Goal: Task Accomplishment & Management: Complete application form

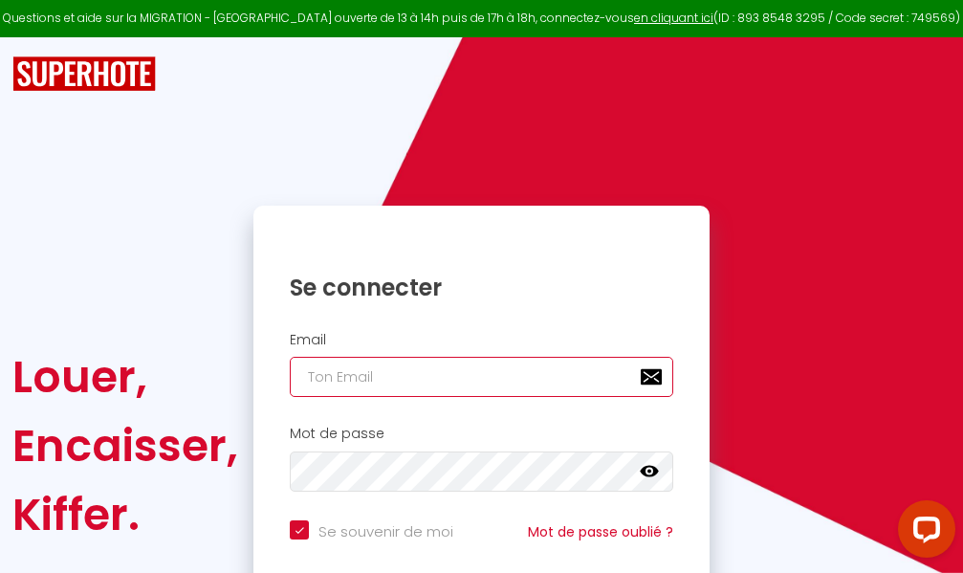
click at [462, 375] on input "email" at bounding box center [481, 377] width 383 height 40
type input "m"
checkbox input "true"
type input "ma"
checkbox input "true"
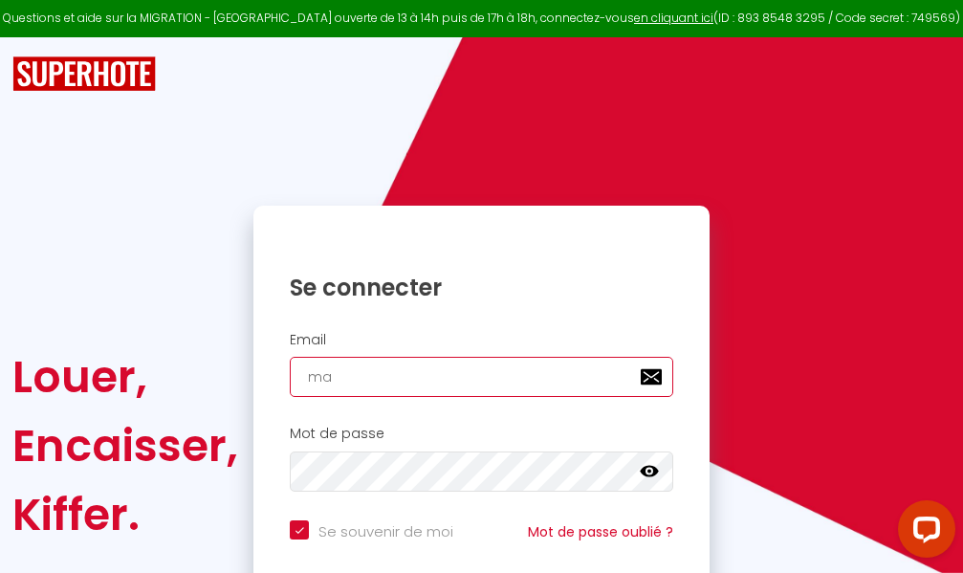
type input "mar"
checkbox input "true"
type input "marc"
checkbox input "true"
type input "marcd"
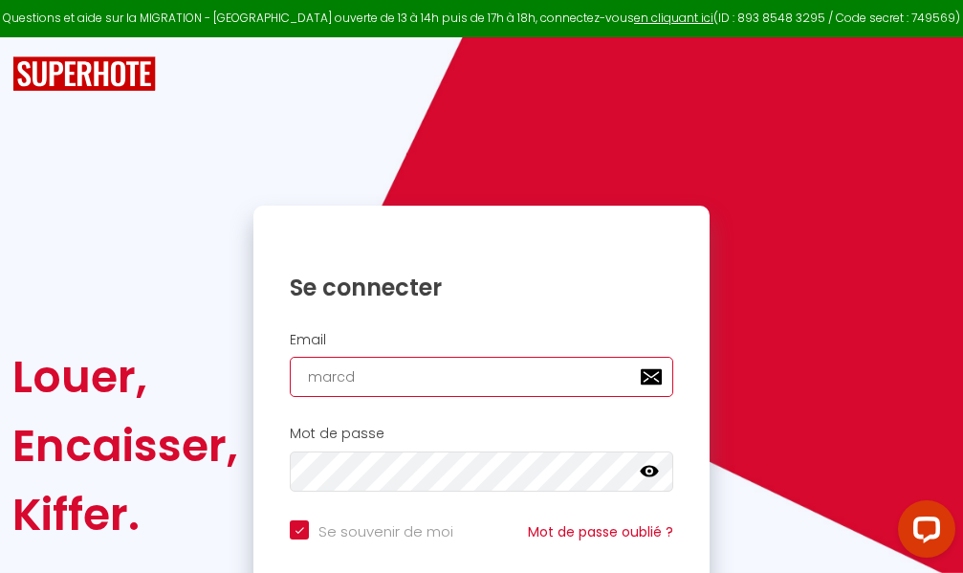
checkbox input "true"
type input "marcdp"
checkbox input "true"
type input "marcdpo"
checkbox input "true"
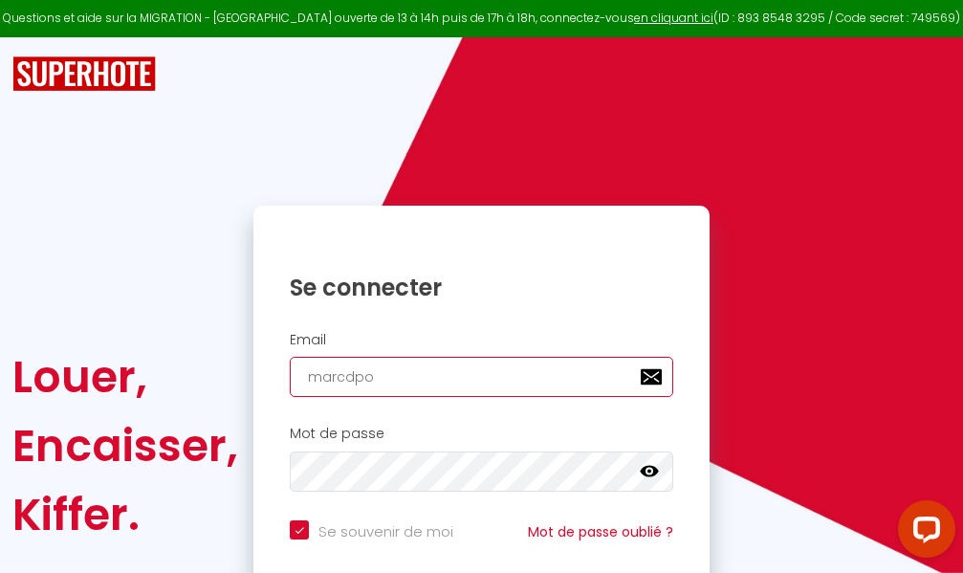
type input "marcdpoz"
checkbox input "true"
type input "marcdpoz."
checkbox input "true"
type input "marcdpoz.l"
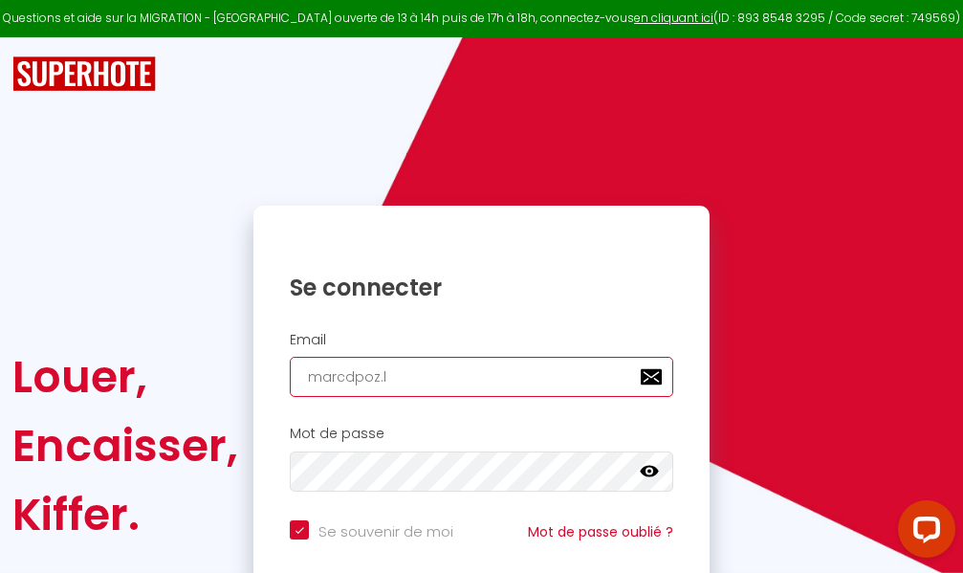
checkbox input "true"
type input "marcdpoz.lo"
checkbox input "true"
type input "marcdpoz.loc"
checkbox input "true"
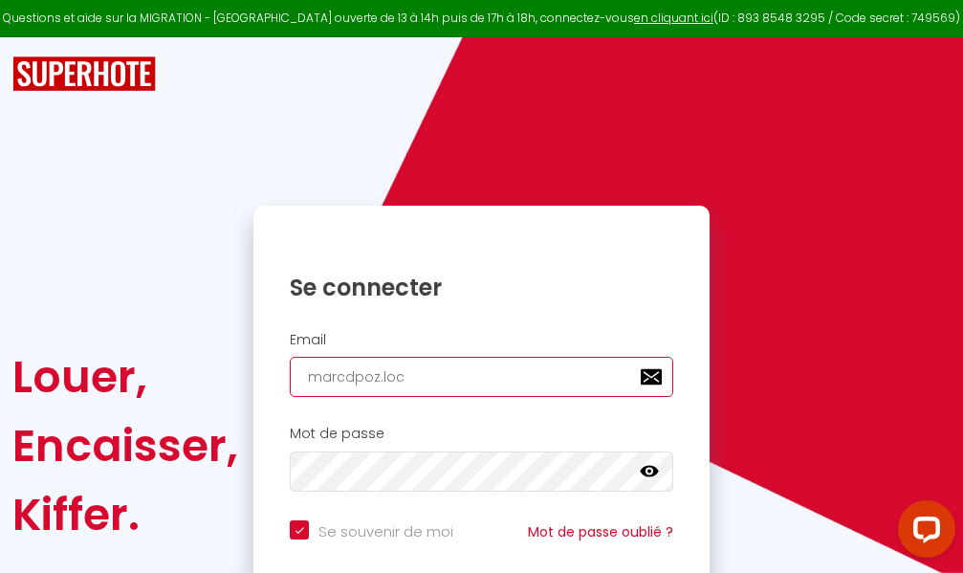
type input "marcdpoz.loca"
checkbox input "true"
type input "marcdpoz.locat"
checkbox input "true"
type input "marcdpoz.locati"
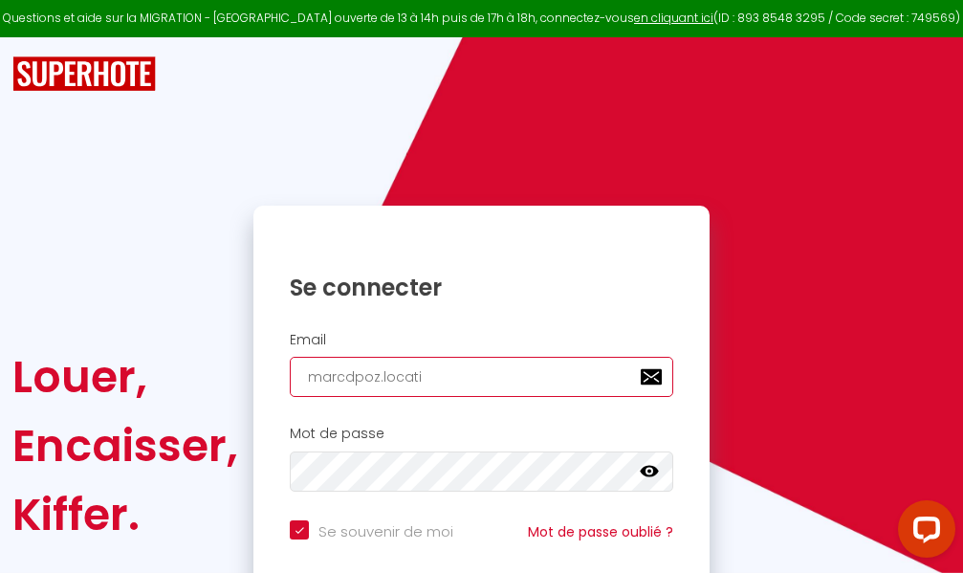
checkbox input "true"
type input "marcdpoz.locatio"
checkbox input "true"
type input "marcdpoz.location"
checkbox input "true"
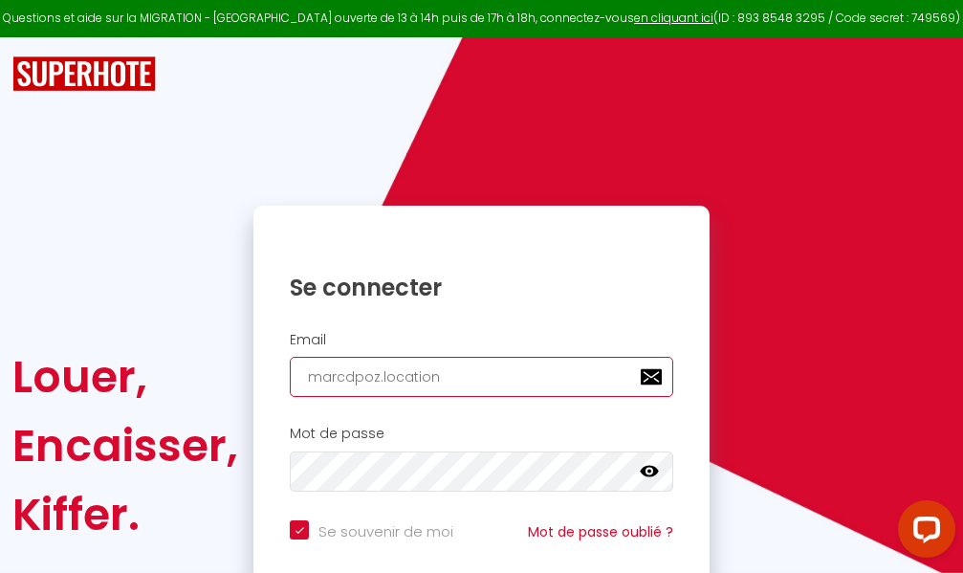
type input "marcdpoz.location@"
checkbox input "true"
type input "marcdpoz.location@g"
checkbox input "true"
type input "marcdpoz.location@gm"
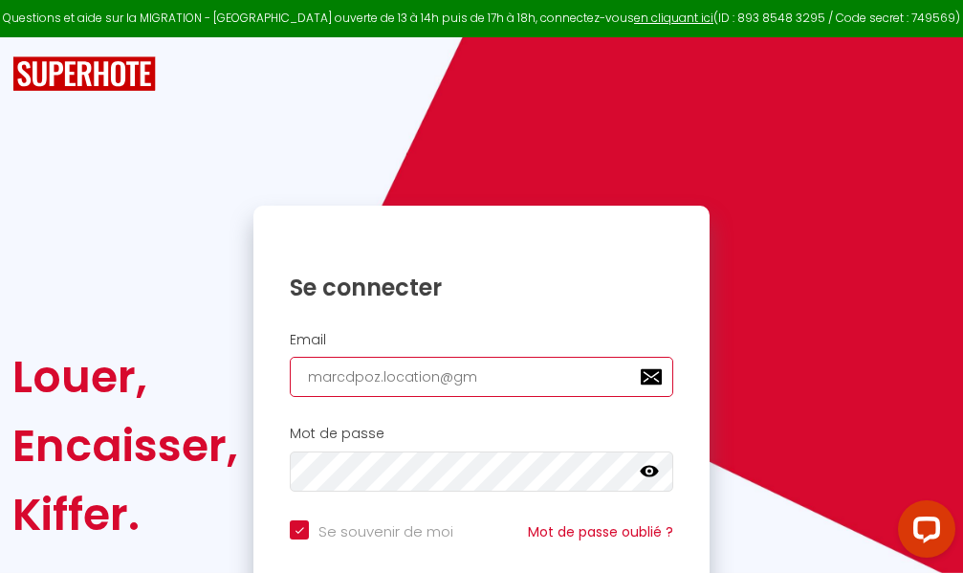
checkbox input "true"
type input "marcdpoz.location@gma"
checkbox input "true"
type input "marcdpoz.location@gmai"
checkbox input "true"
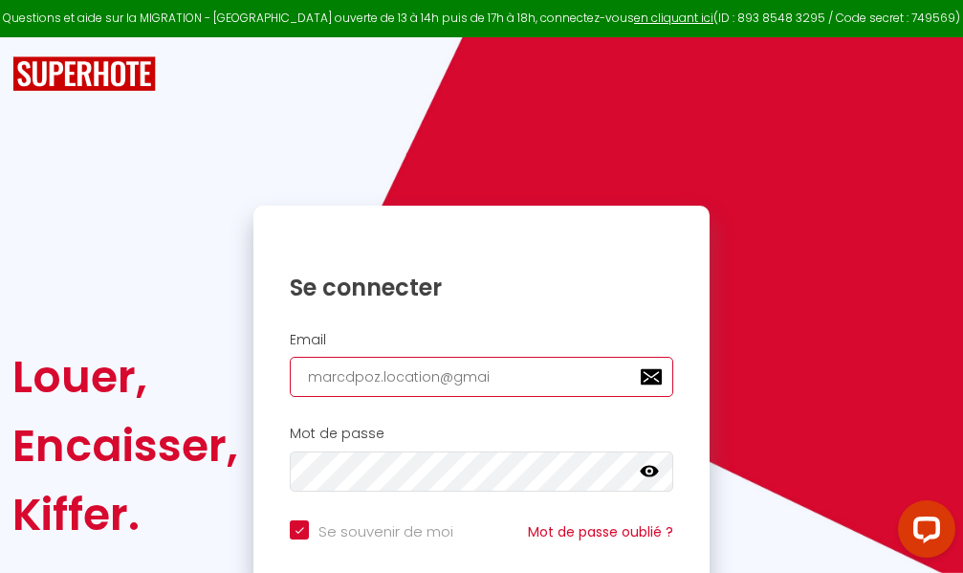
type input "[EMAIL_ADDRESS]"
checkbox input "true"
type input "[EMAIL_ADDRESS]."
checkbox input "true"
type input "marcdpoz.location@gmail.c"
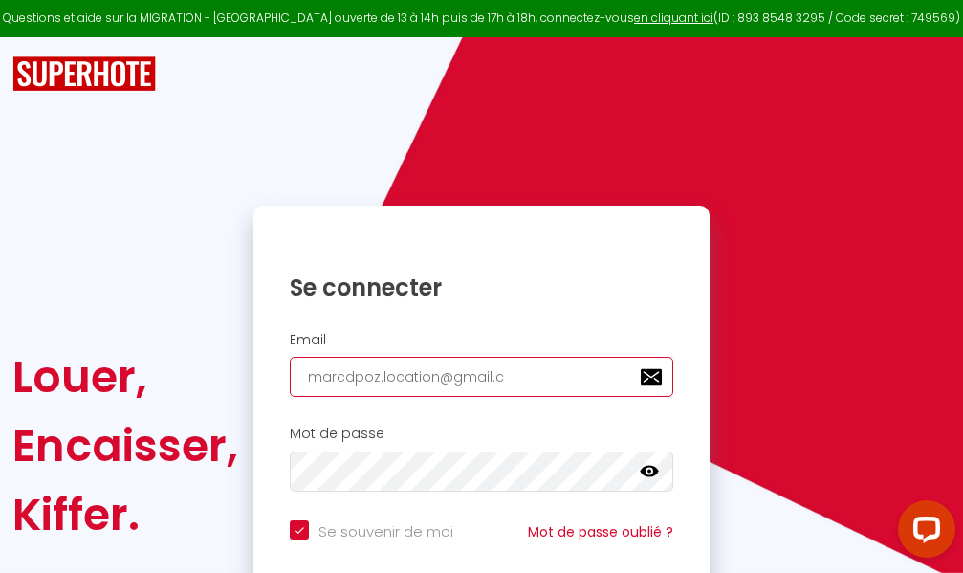
checkbox input "true"
type input "[EMAIL_ADDRESS][DOMAIN_NAME]"
checkbox input "true"
type input "[EMAIL_ADDRESS][DOMAIN_NAME]"
checkbox input "true"
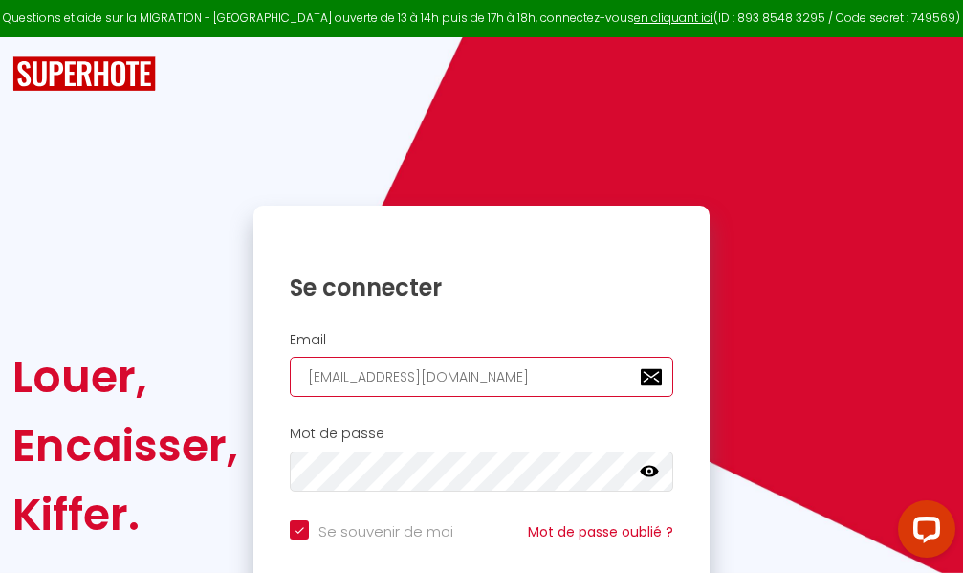
type input "[EMAIL_ADDRESS][DOMAIN_NAME]"
